Goal: Find contact information: Find contact information

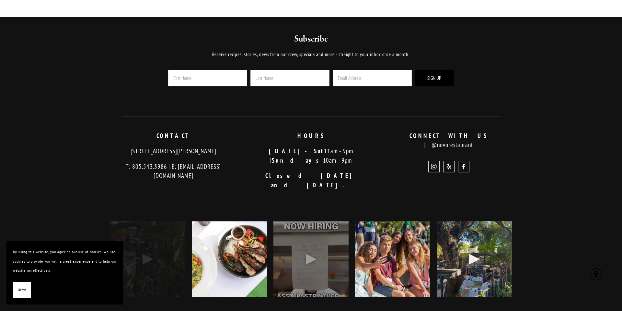
scroll to position [1681, 0]
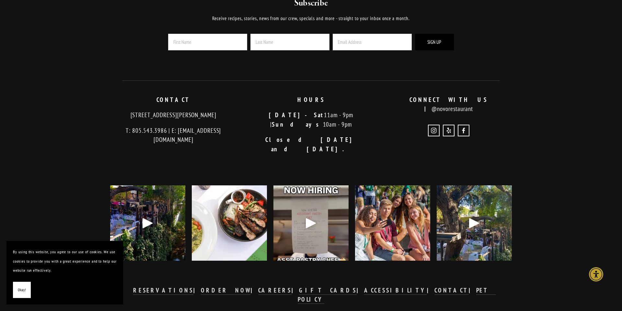
click at [23, 286] on span "Okay!" at bounding box center [22, 289] width 8 height 9
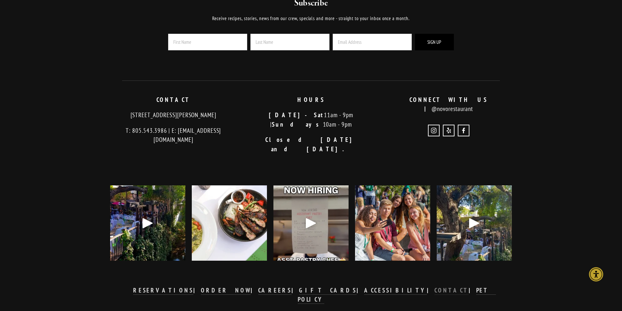
click at [435, 286] on strong "CONTACT" at bounding box center [452, 290] width 34 height 8
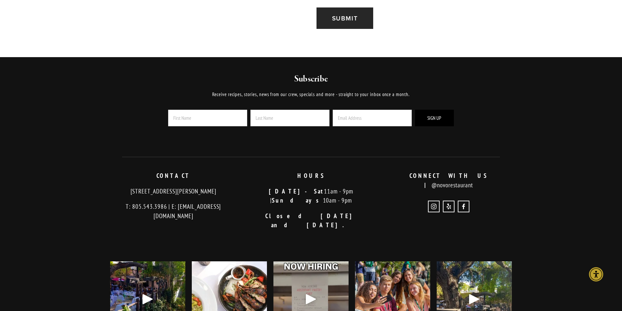
scroll to position [912, 0]
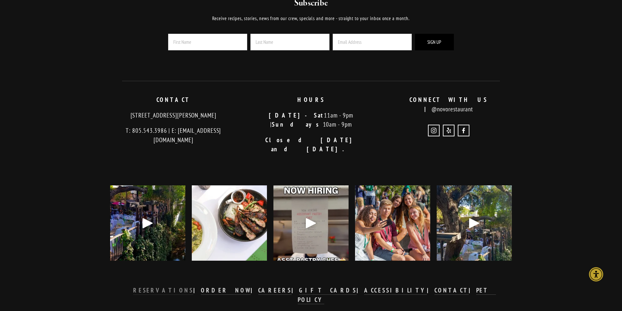
click at [194, 286] on strong "RESERVATIONS" at bounding box center [163, 290] width 60 height 8
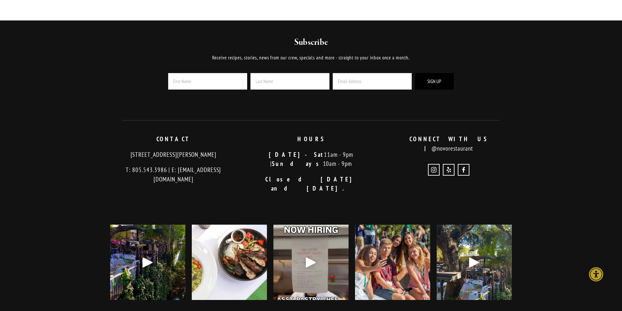
scroll to position [723, 0]
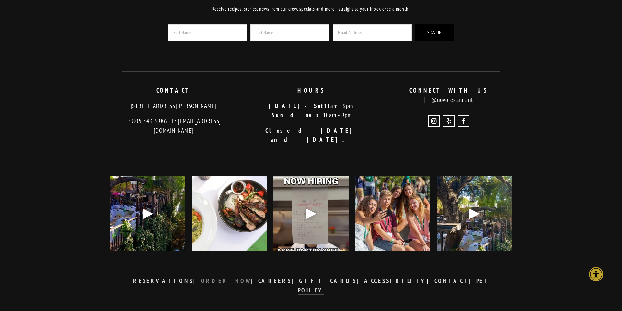
click at [251, 277] on strong "ORDER NOW" at bounding box center [226, 281] width 50 height 8
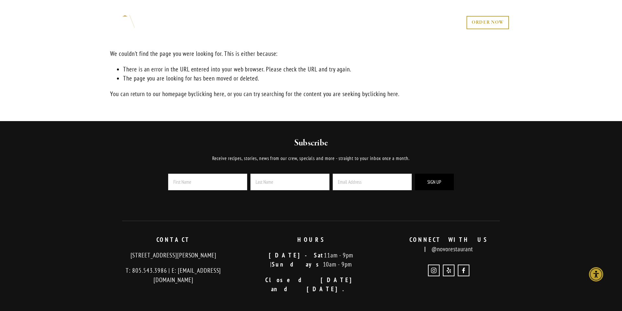
scroll to position [149, 0]
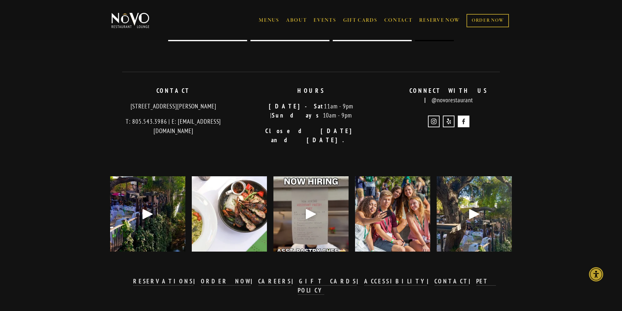
click at [464, 115] on use "Novo Restaurant and Lounge" at bounding box center [464, 121] width 12 height 12
